Goal: Submit feedback/report problem

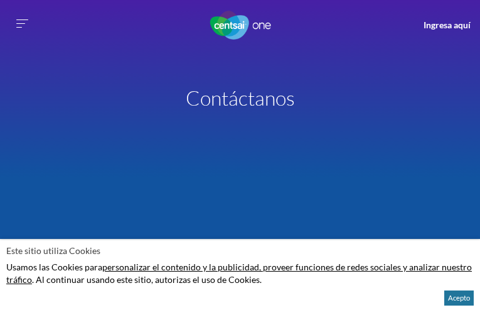
type input "N/A"
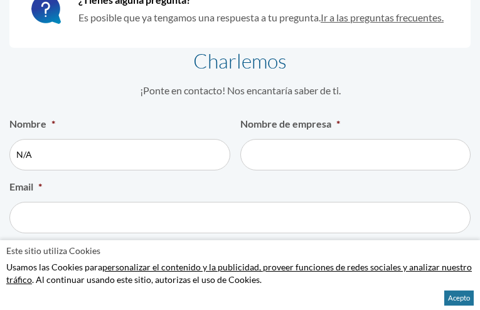
type input "N/A"
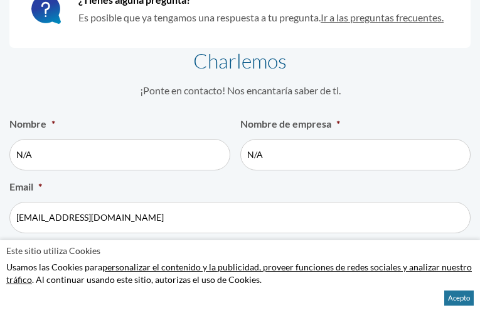
type input "[EMAIL_ADDRESS][DOMAIN_NAME]"
type input "(___) ___-____"
type textarea "Hello, Thought I'd mention "sitio", possibly a typo? [DOMAIN_NAME] or similar u…"
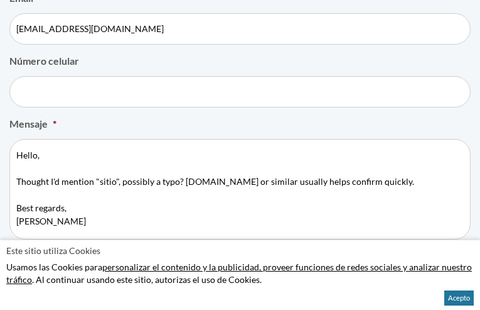
radio input "true"
type textarea "Hello, Thought I'd mention "sitio", possibly a typo? [DOMAIN_NAME] or similar u…"
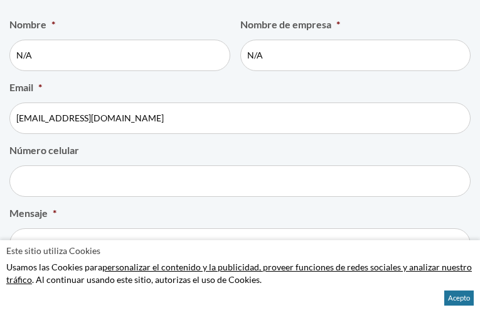
scroll to position [352, 0]
